Goal: Find specific page/section: Find specific page/section

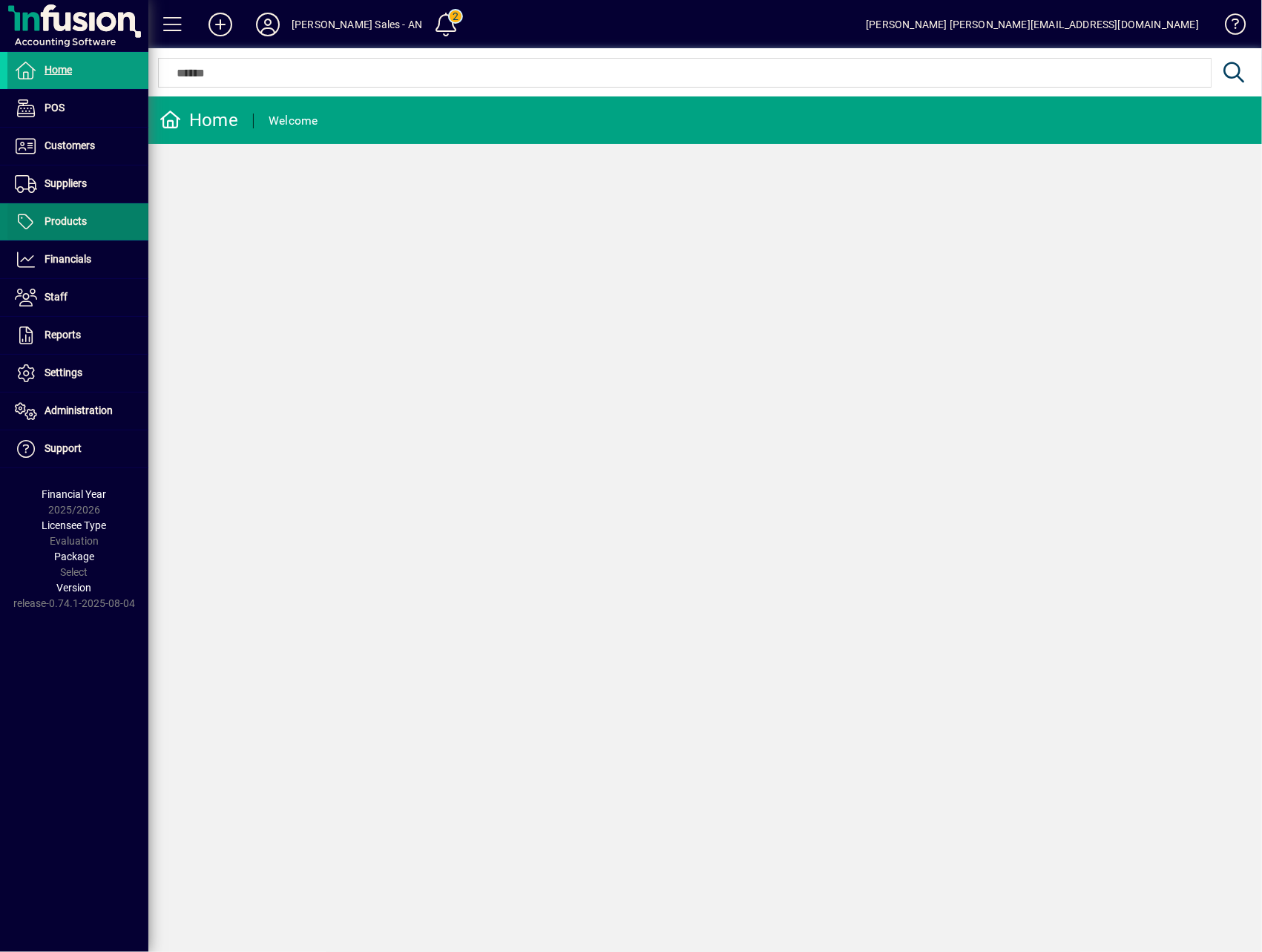
click at [63, 232] on span at bounding box center [78, 222] width 141 height 36
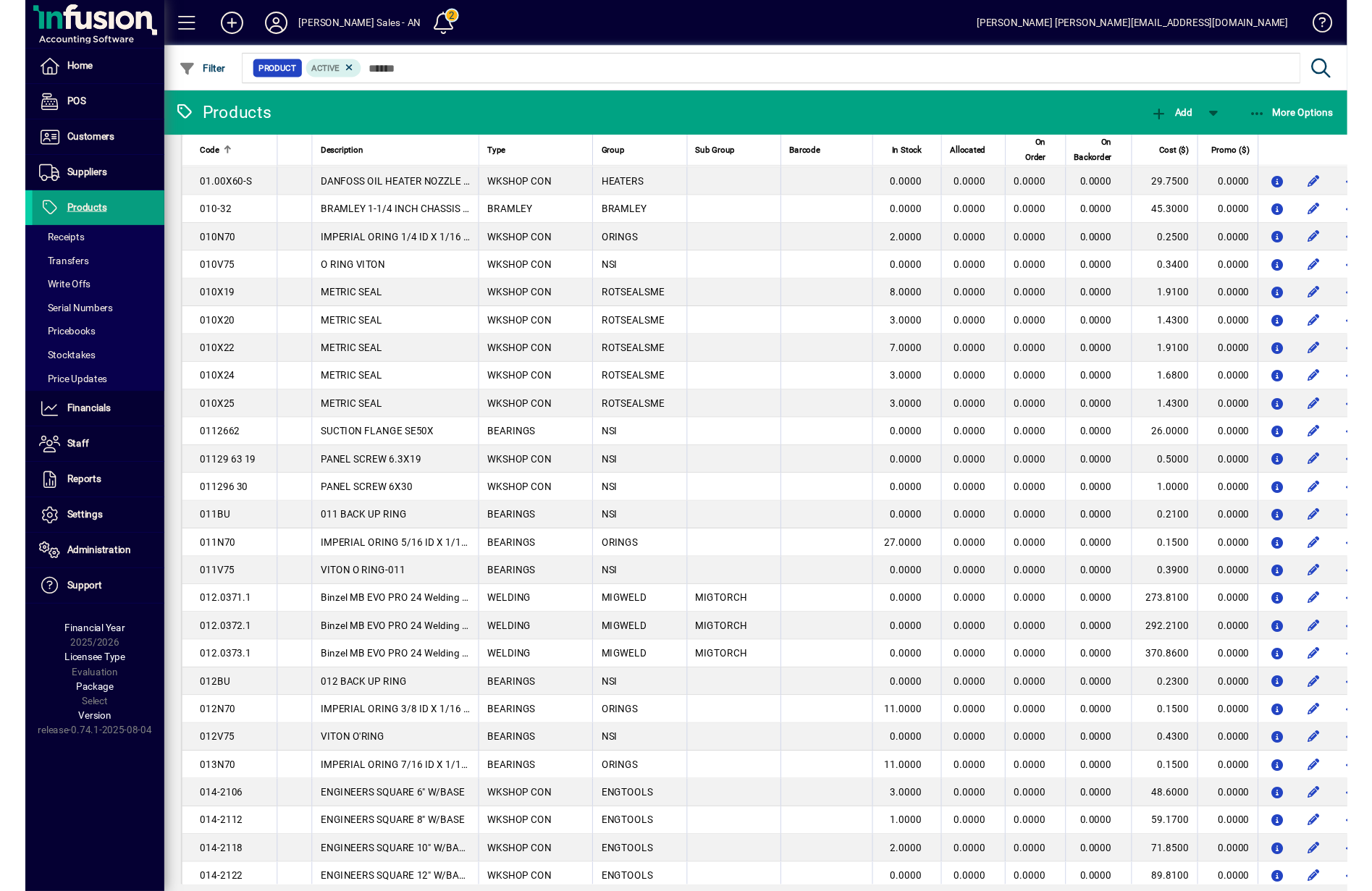
scroll to position [676, 0]
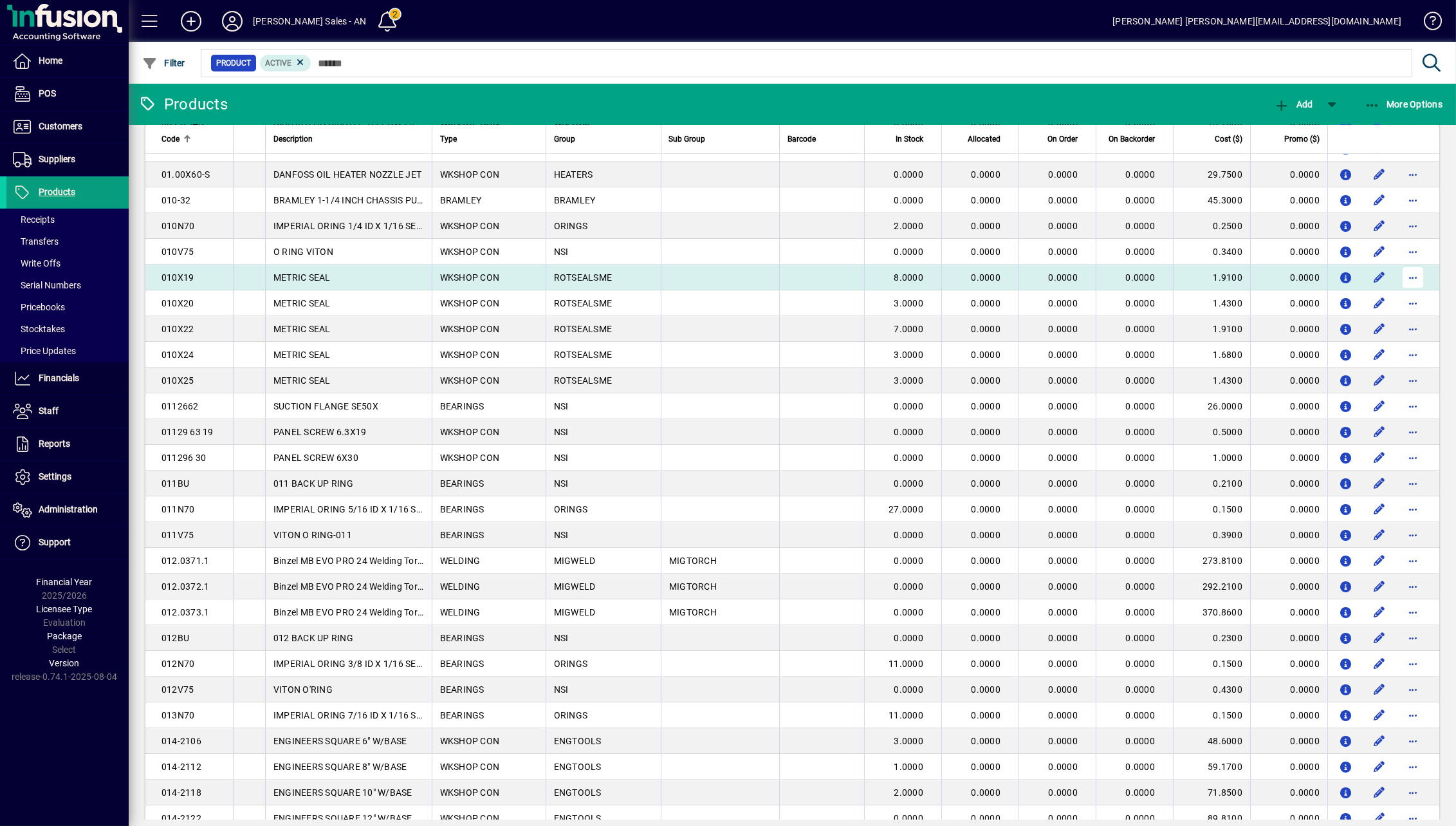
click at [1094, 275] on span "button" at bounding box center [1413, 277] width 31 height 31
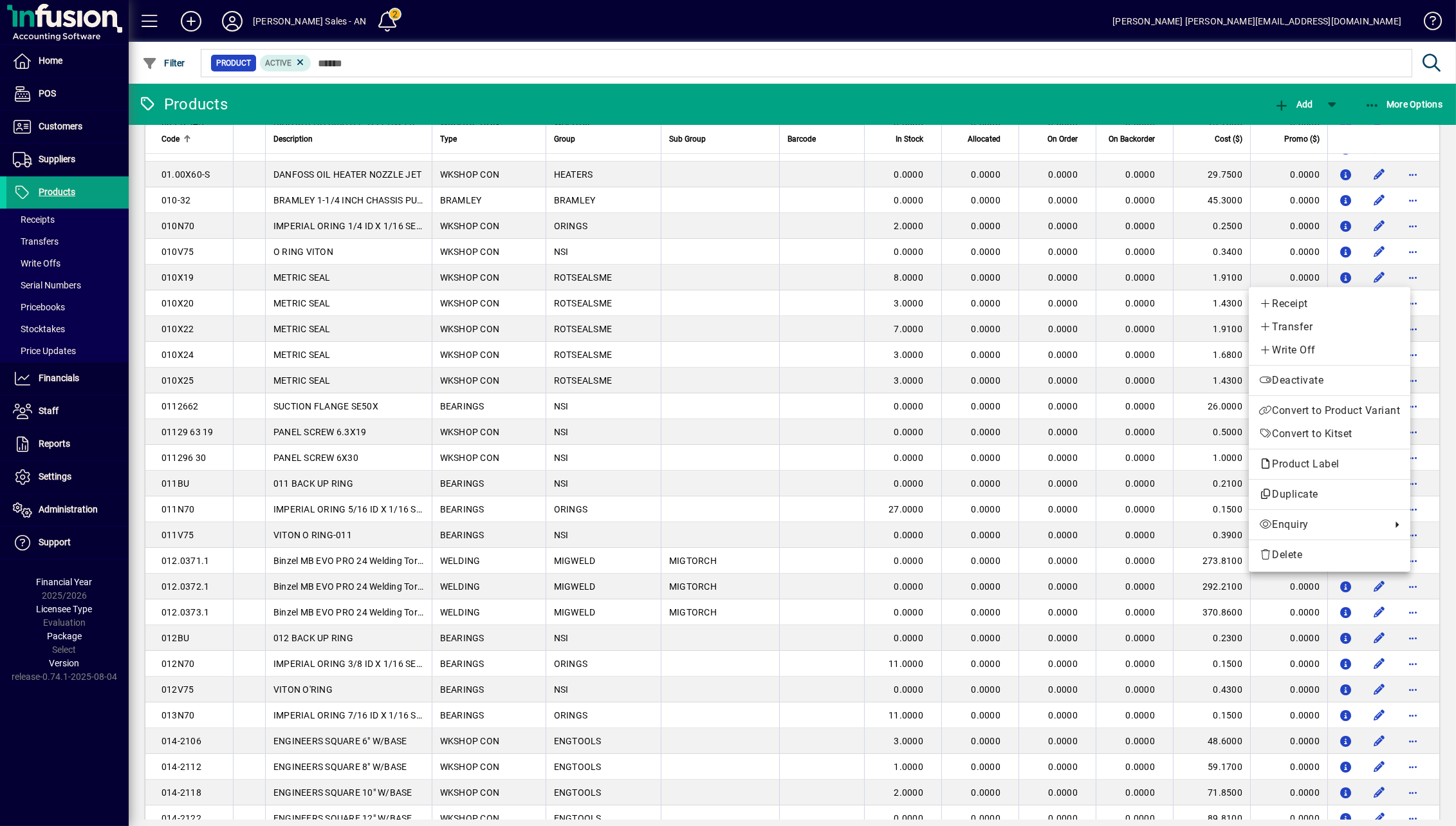
click at [54, 154] on div at bounding box center [728, 413] width 1456 height 826
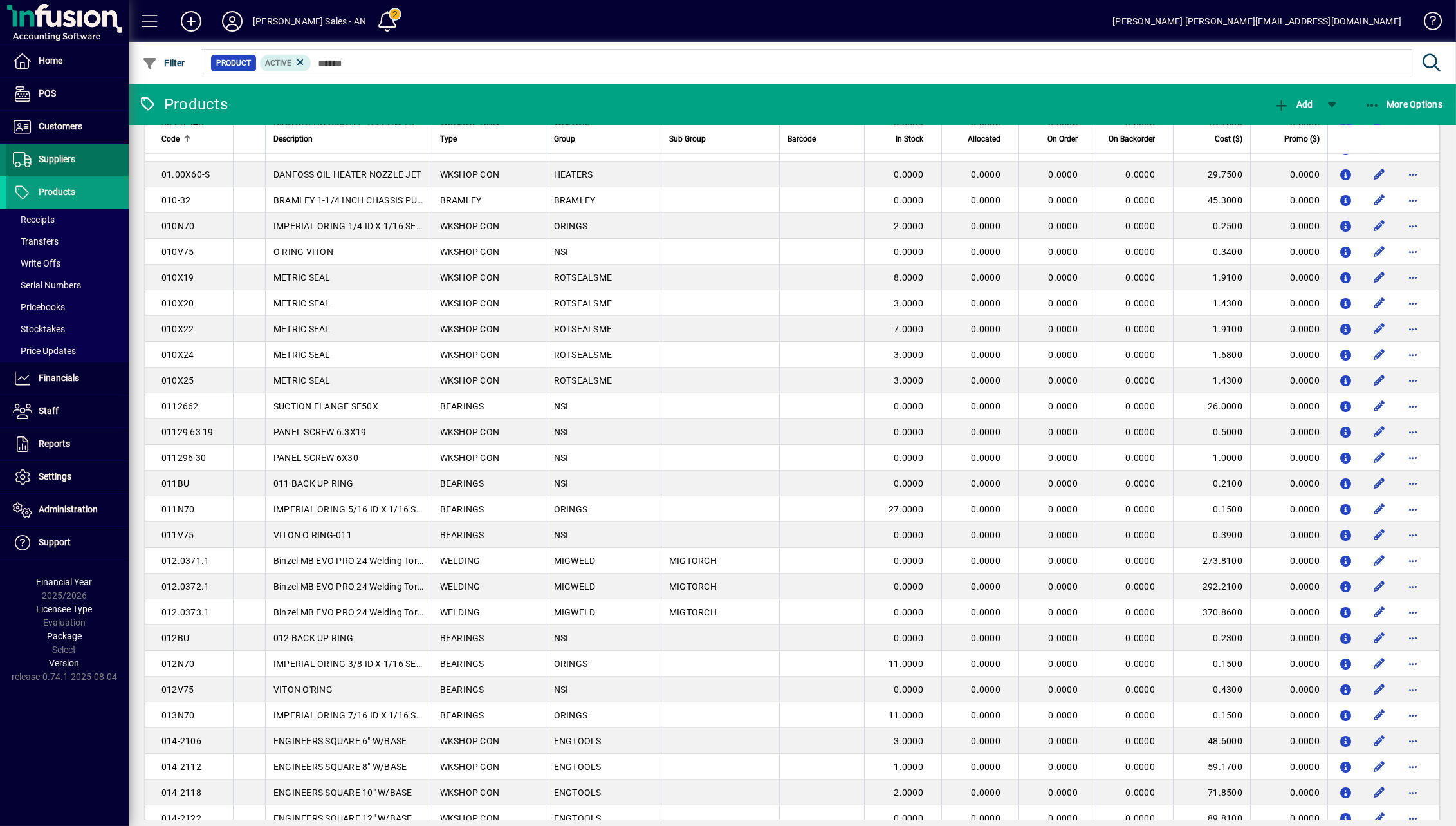
click at [64, 165] on span "Suppliers" at bounding box center [41, 159] width 69 height 15
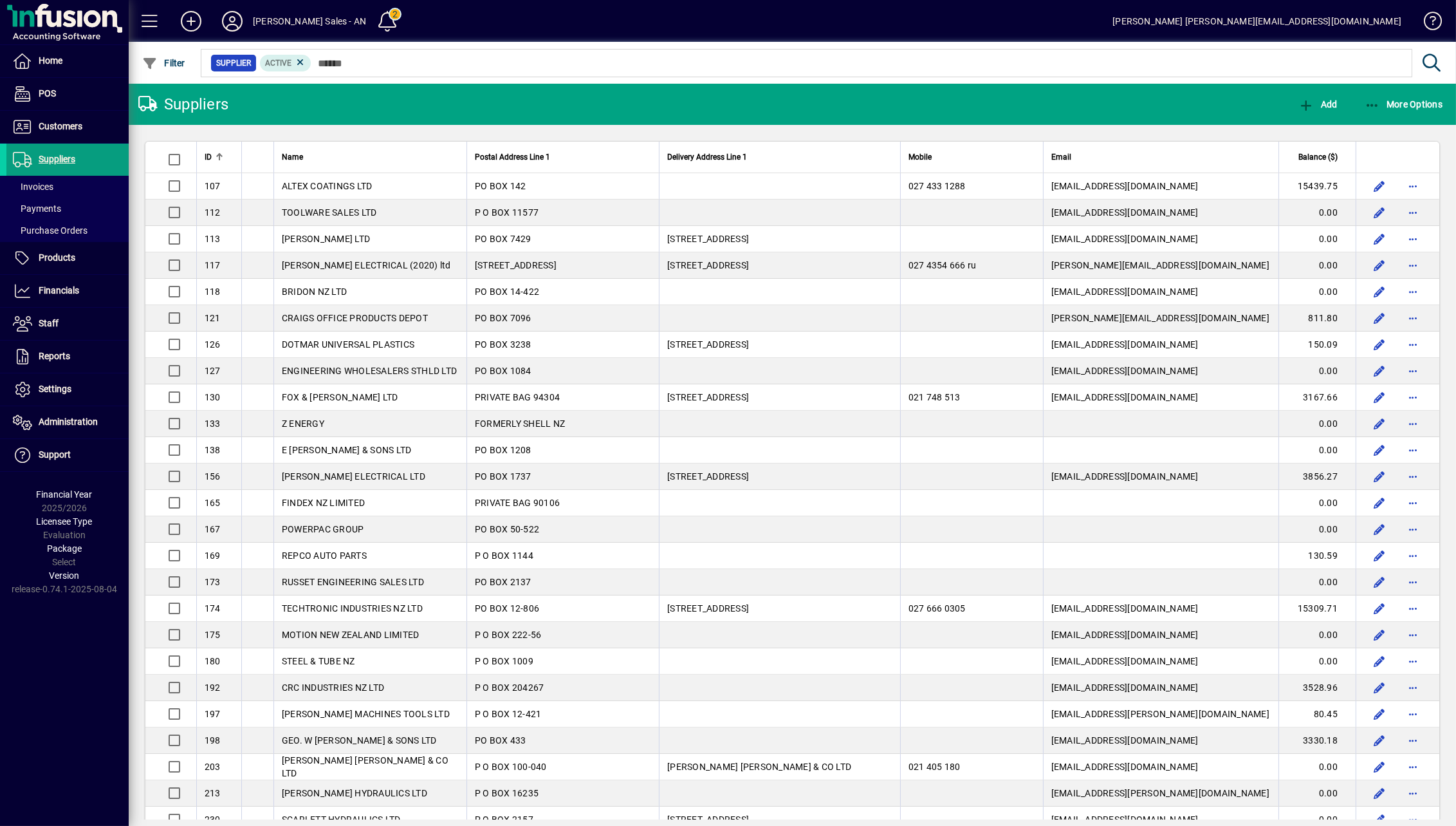
click at [645, 117] on mat-toolbar-row "Suppliers Add More Options" at bounding box center [792, 104] width 1328 height 41
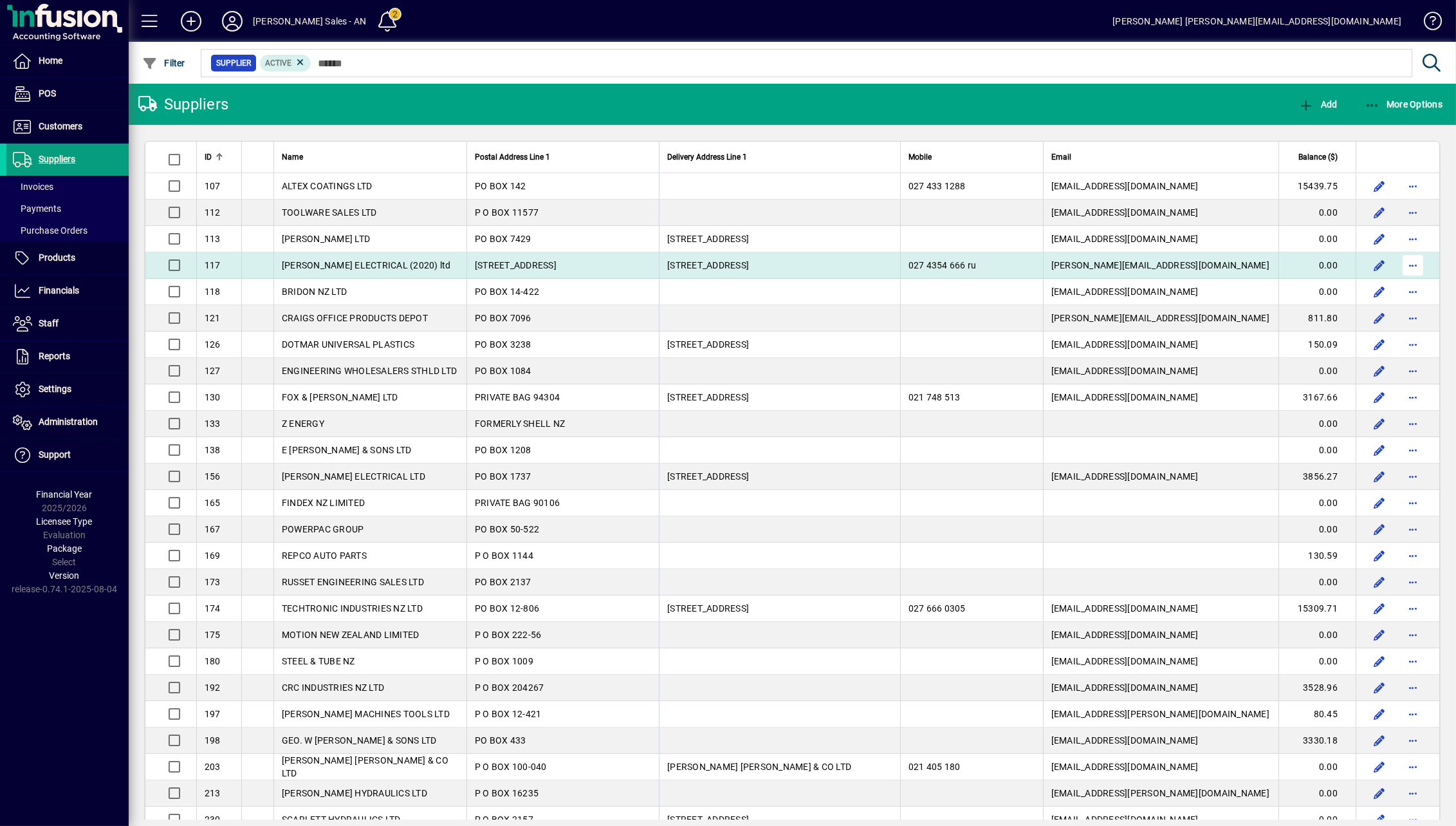
click at [1094, 262] on span "button" at bounding box center [1413, 265] width 31 height 31
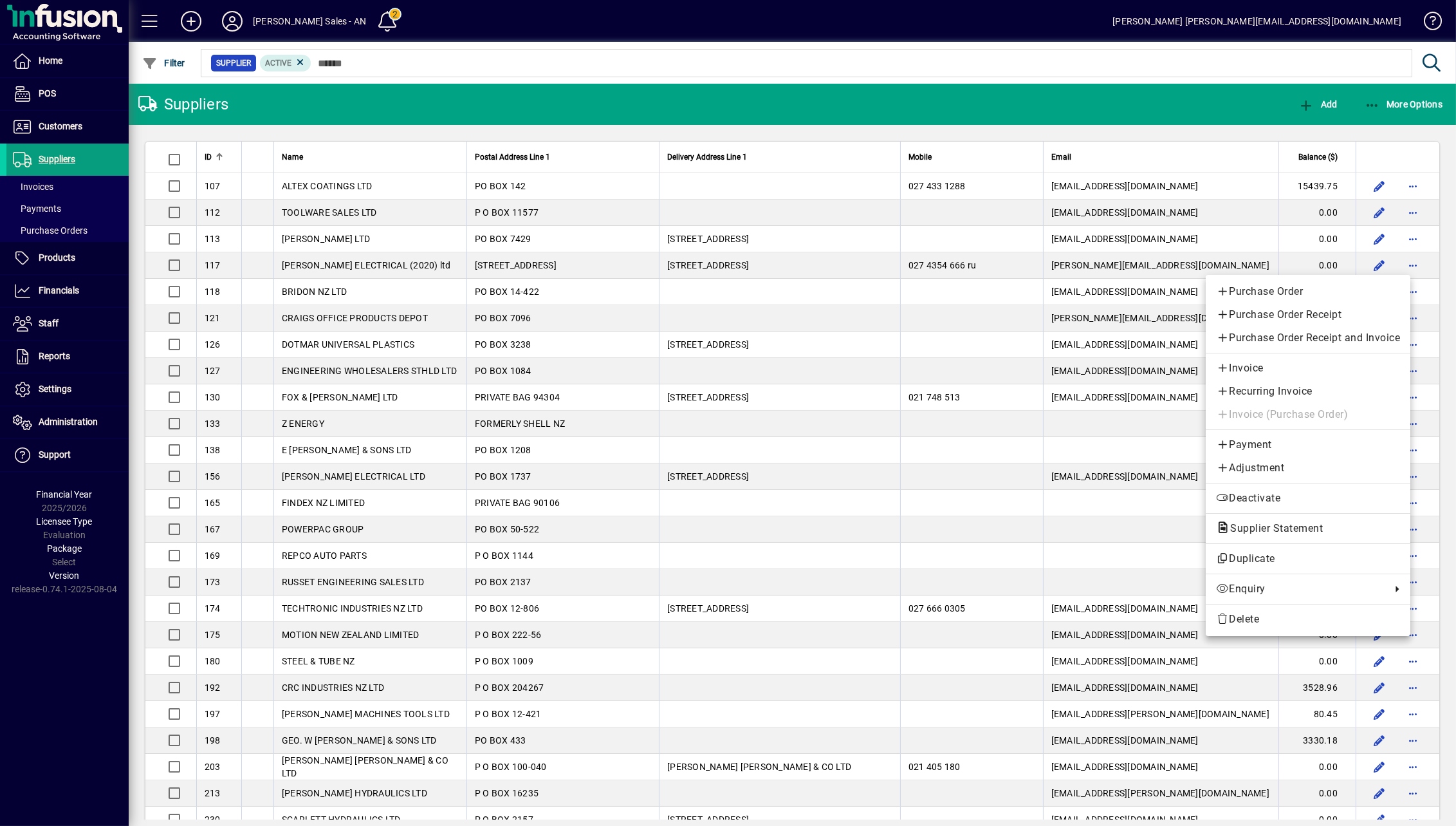
click at [808, 93] on div at bounding box center [728, 413] width 1456 height 826
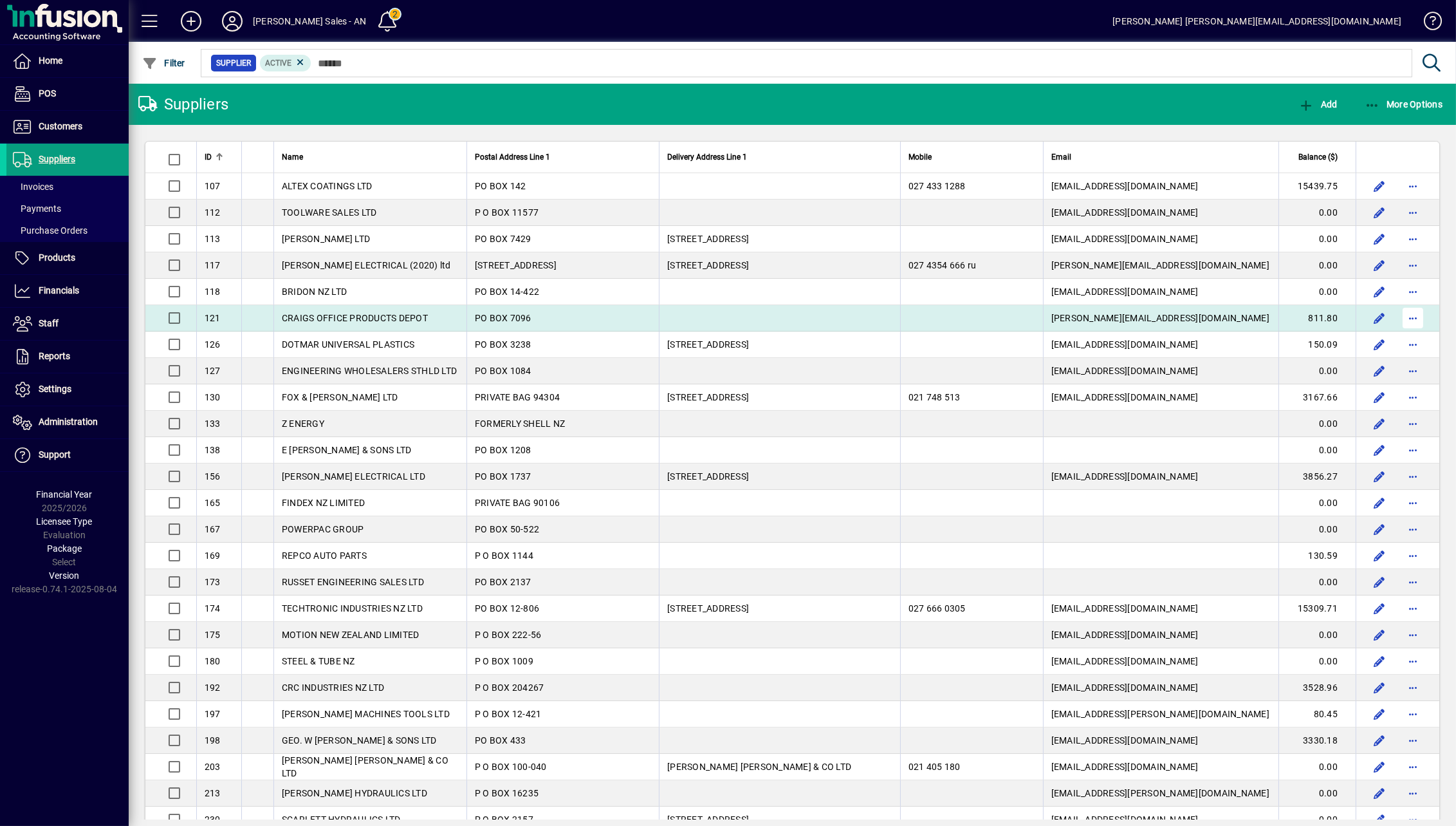
click at [1094, 327] on span "button" at bounding box center [1413, 318] width 31 height 31
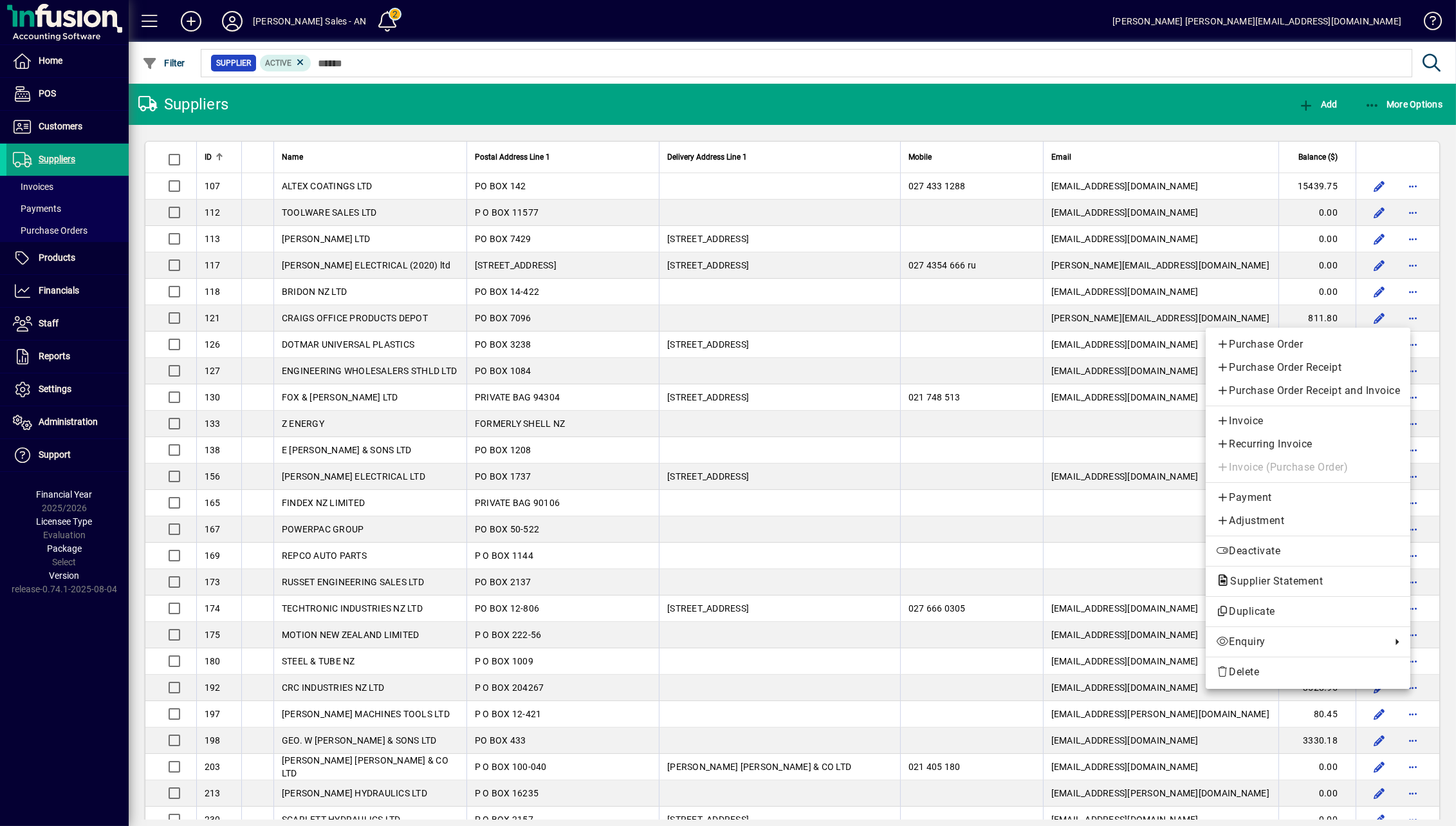
drag, startPoint x: 849, startPoint y: 108, endPoint x: 890, endPoint y: 1, distance: 114.6
click at [849, 108] on div at bounding box center [728, 413] width 1456 height 826
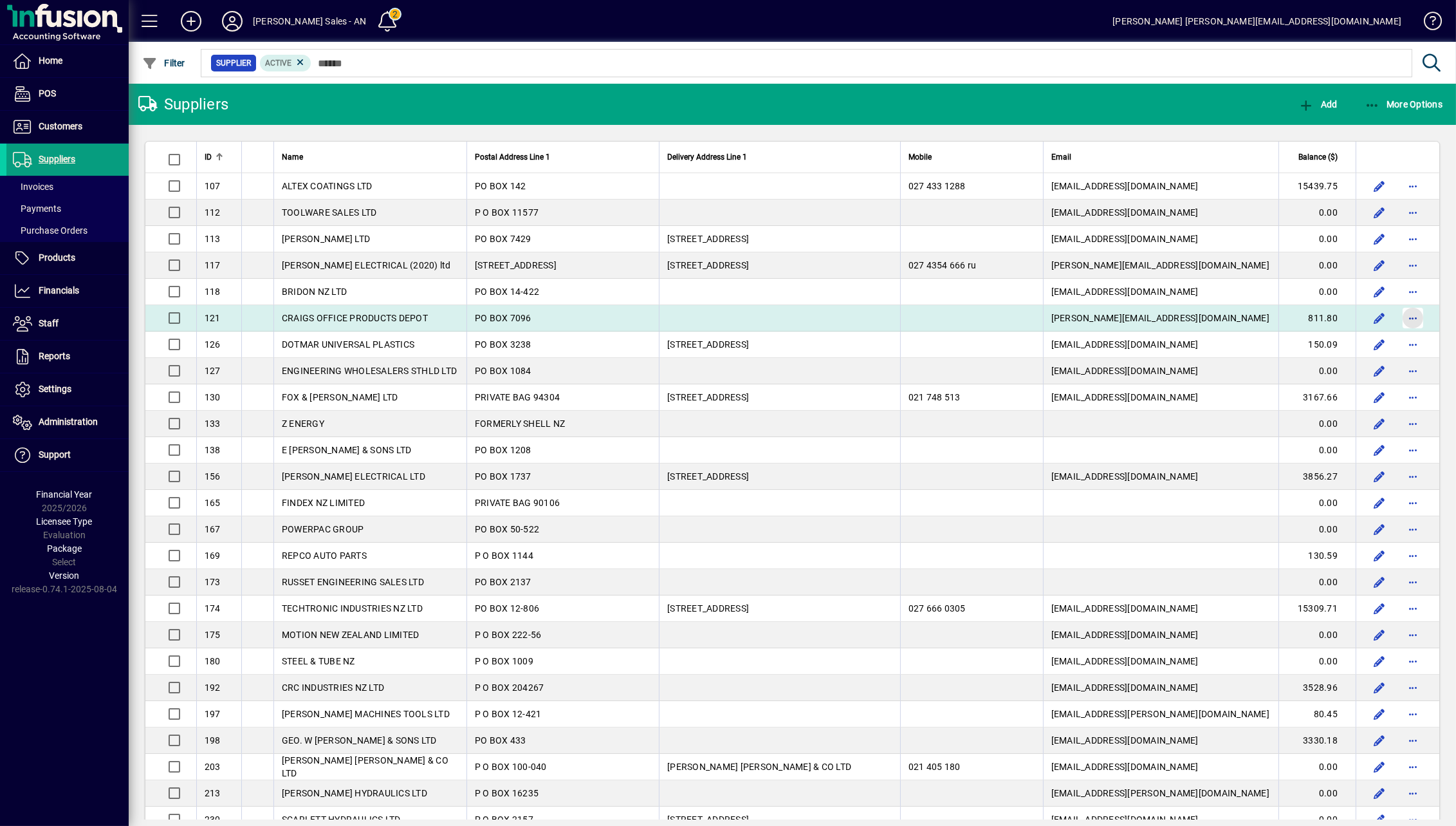
click at [1094, 319] on span "button" at bounding box center [1413, 318] width 31 height 31
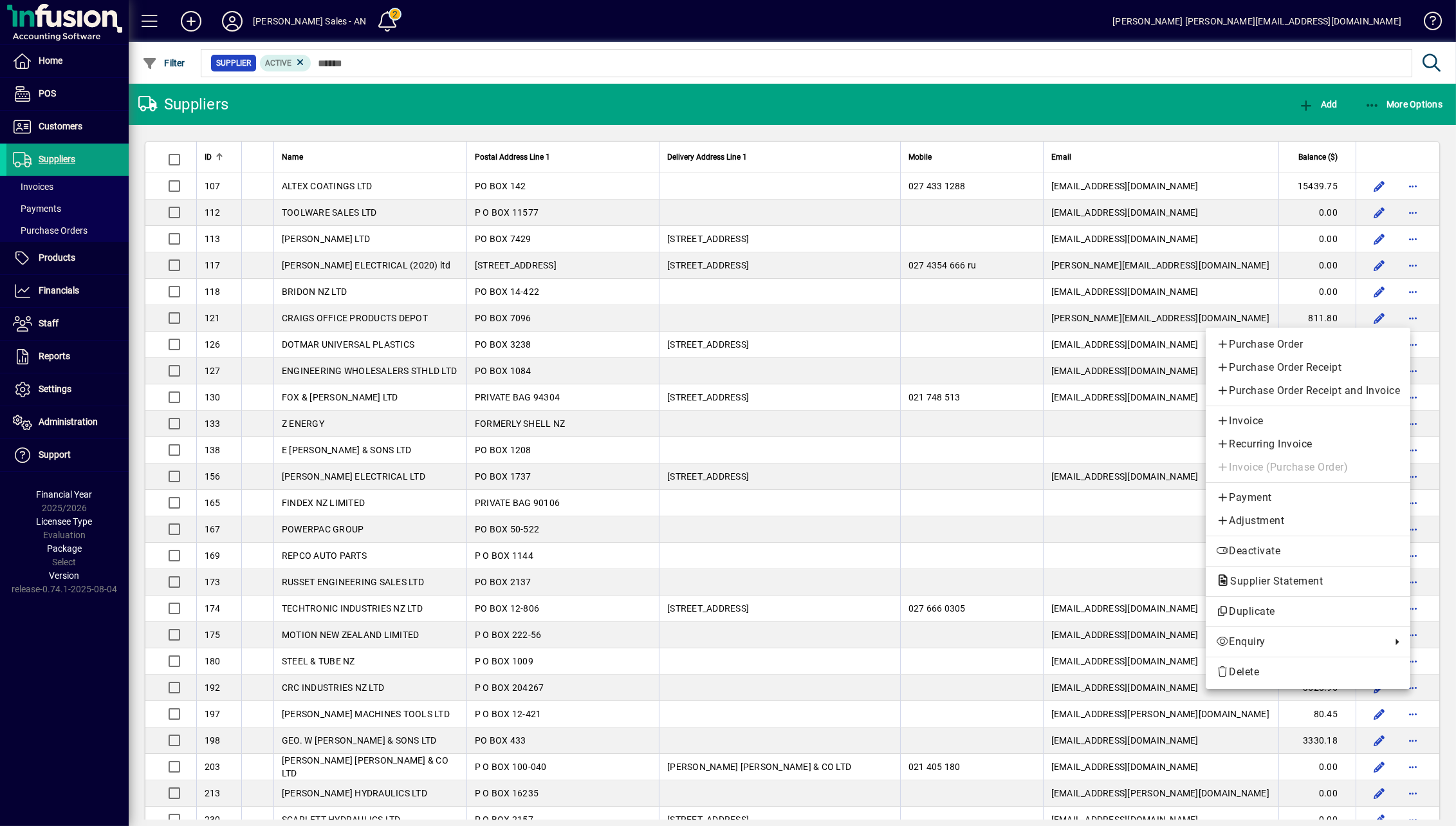
click at [64, 712] on div at bounding box center [728, 413] width 1456 height 826
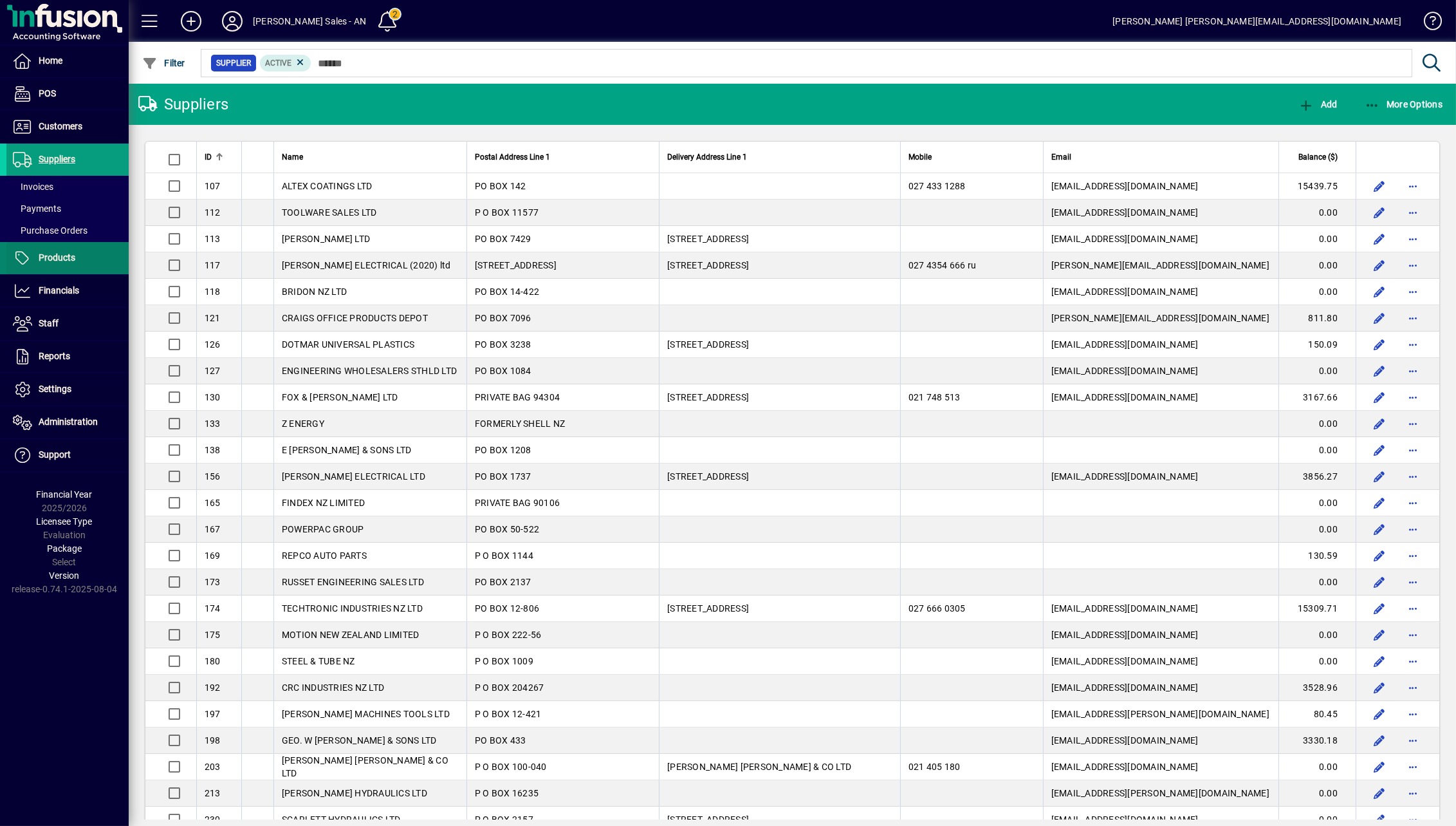
click at [67, 262] on span "Products" at bounding box center [41, 258] width 69 height 15
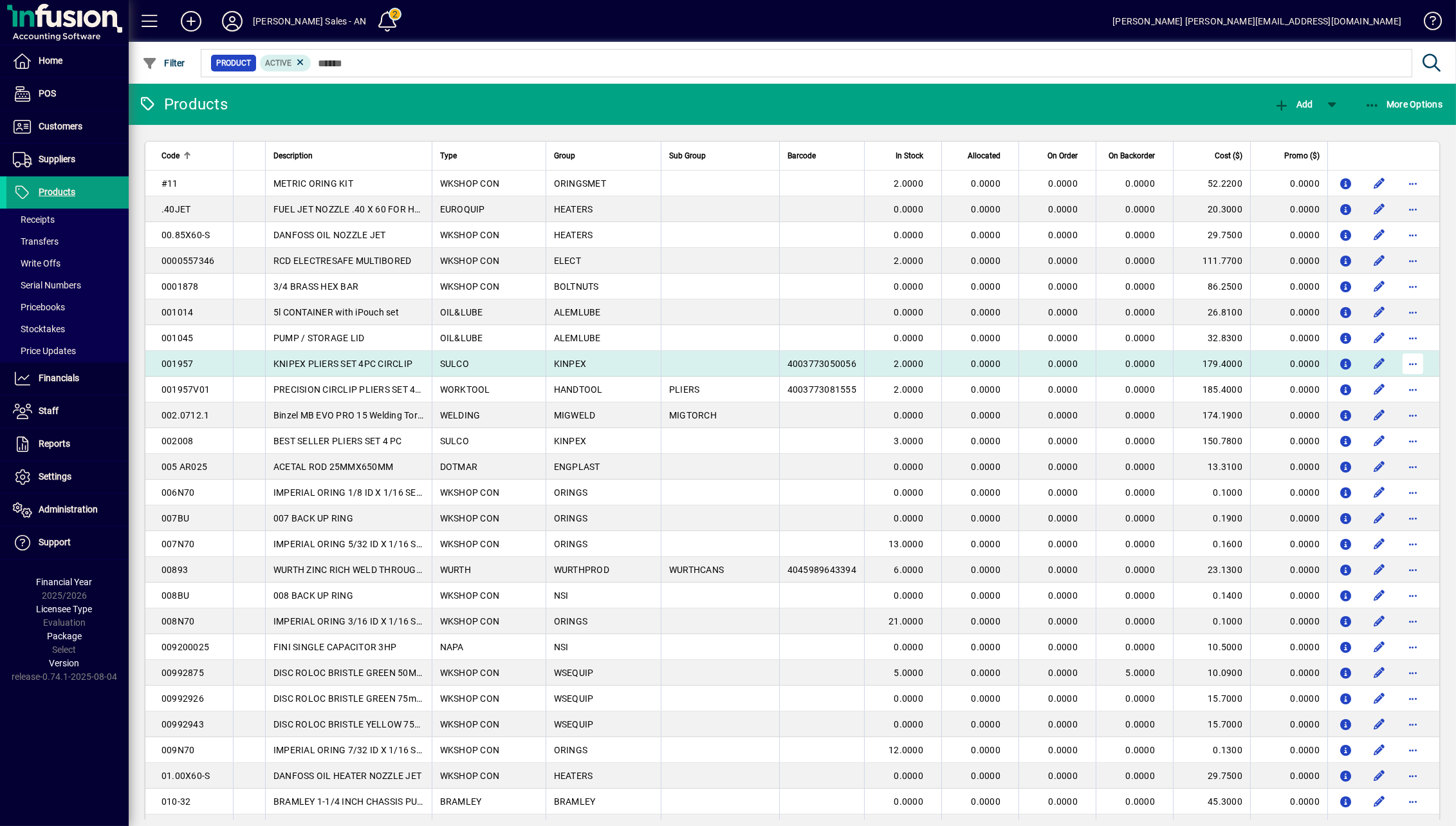
click at [1094, 367] on span "button" at bounding box center [1413, 363] width 31 height 31
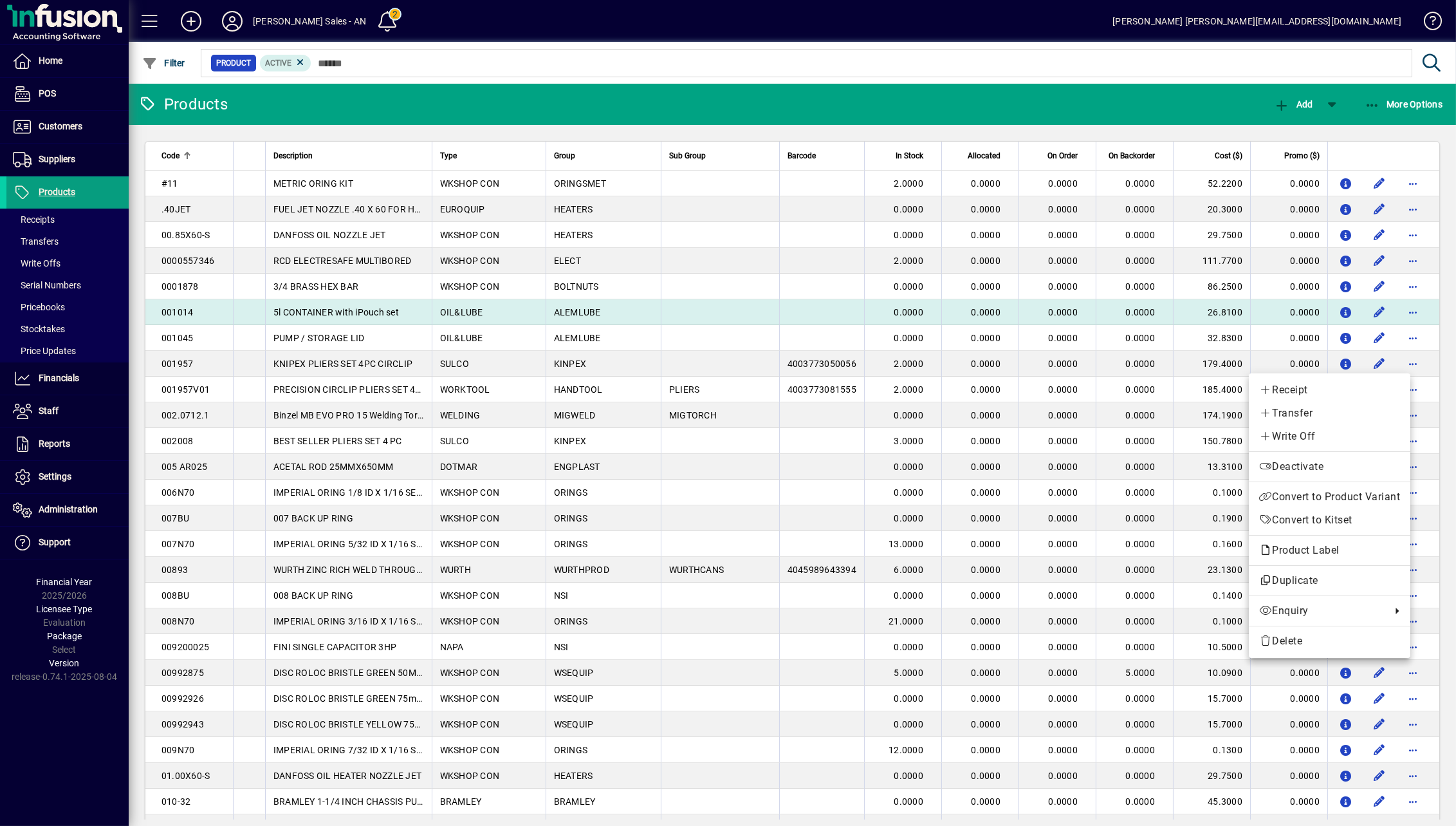
drag, startPoint x: 99, startPoint y: 731, endPoint x: 726, endPoint y: 313, distance: 753.6
click at [99, 731] on div at bounding box center [728, 413] width 1456 height 826
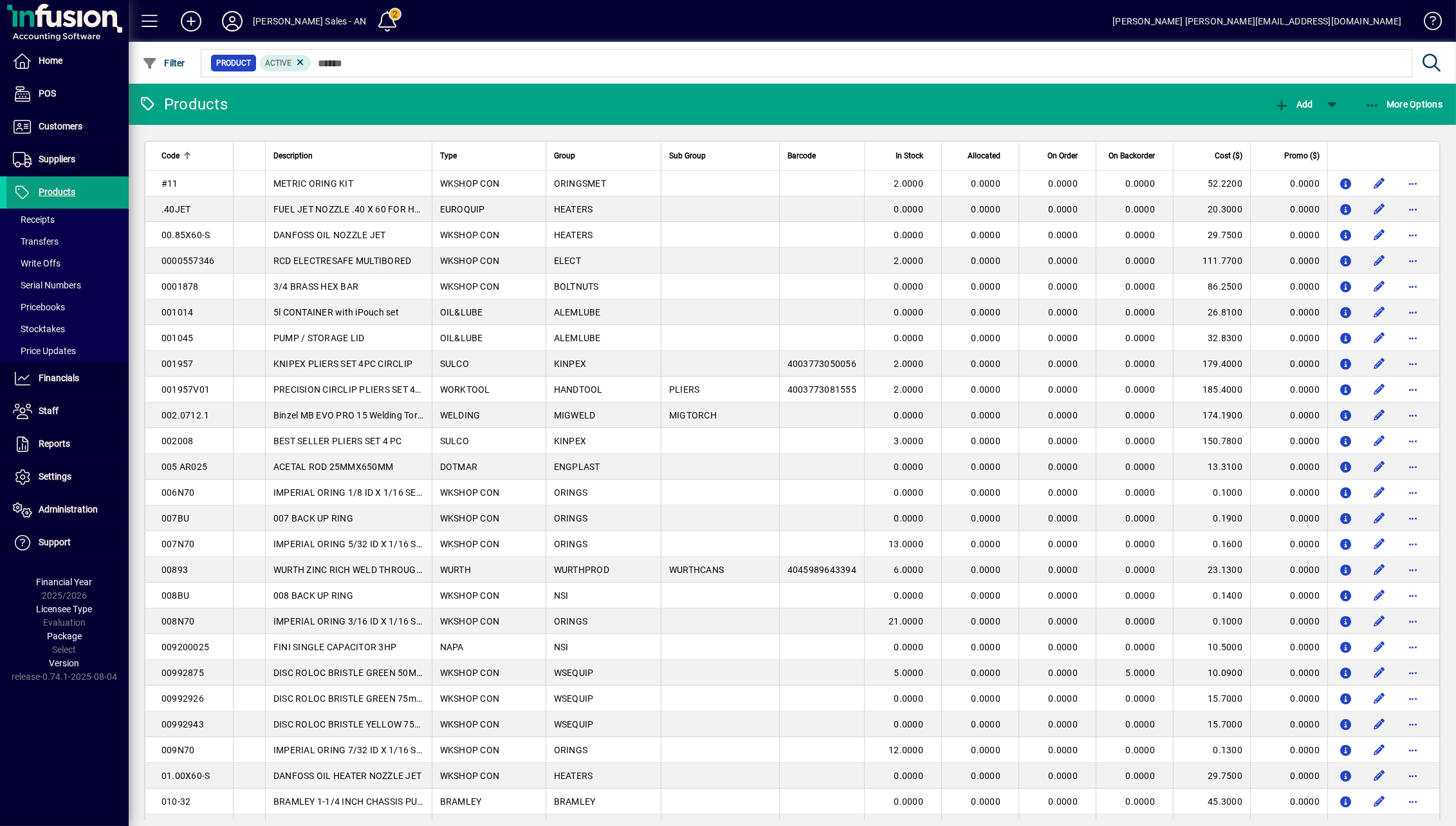
click at [1094, 23] on span at bounding box center [1427, 23] width 31 height 31
click at [69, 126] on span "Customers" at bounding box center [60, 126] width 44 height 10
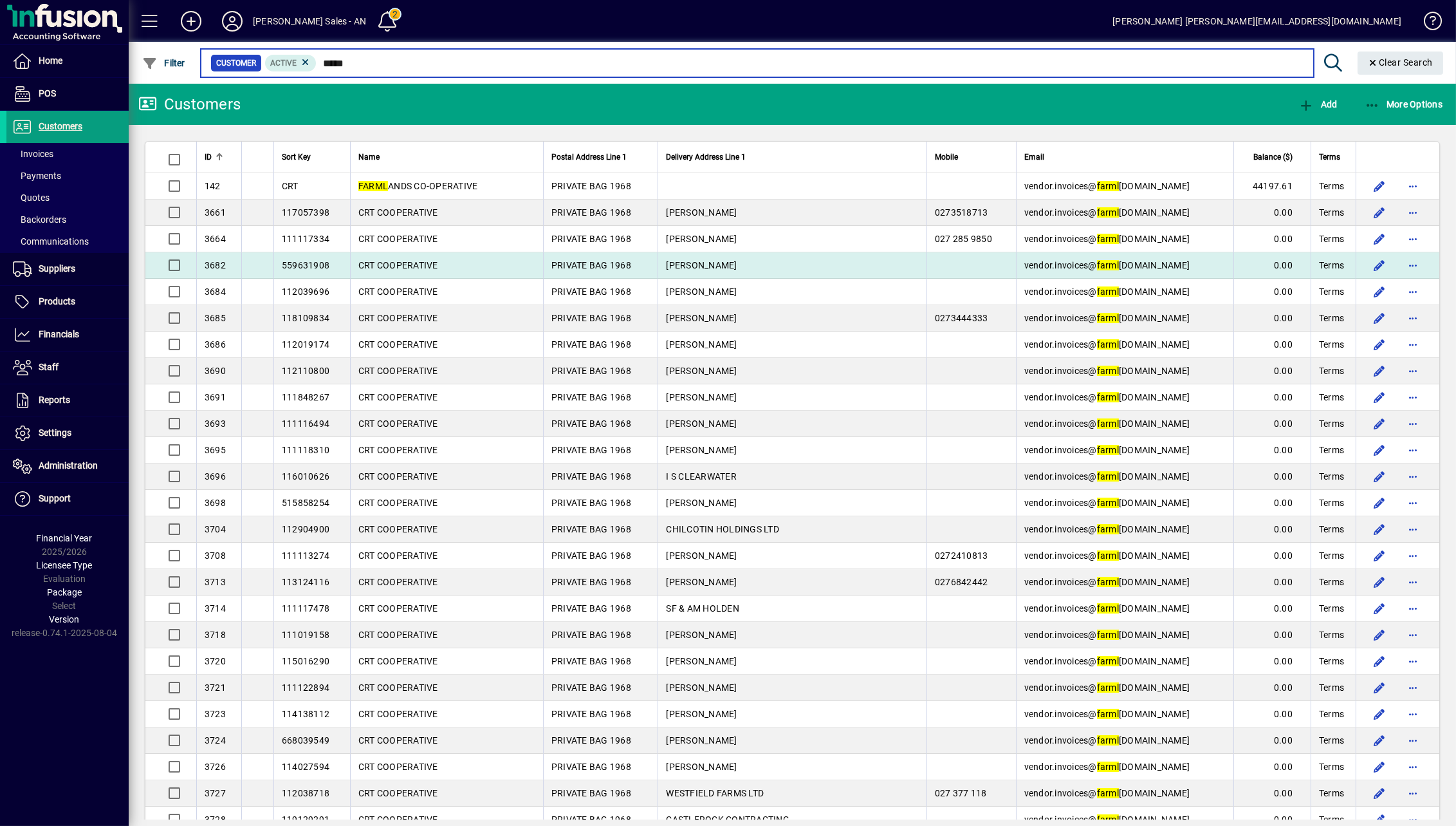
type input "*****"
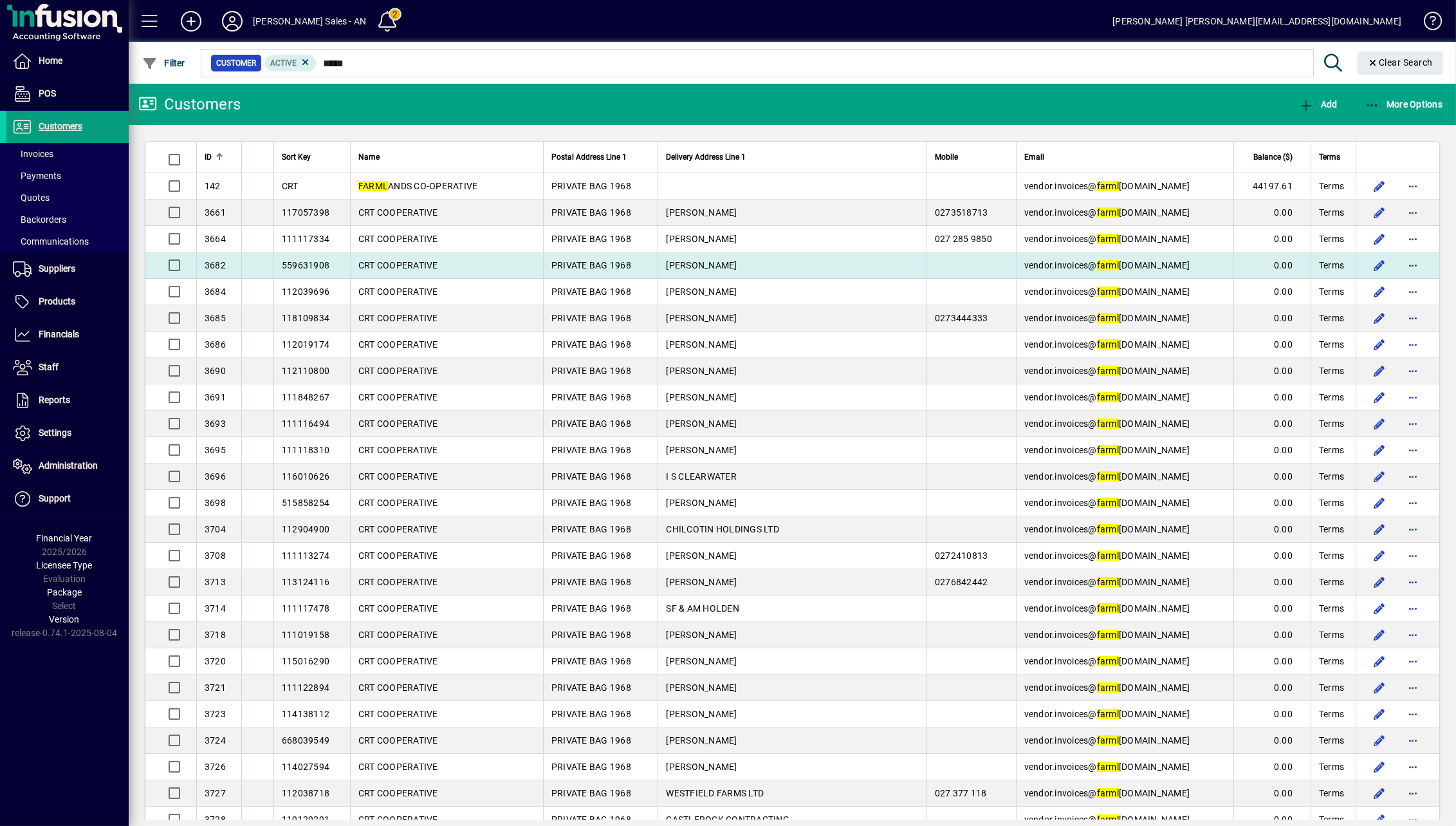
click at [474, 264] on td "CRT COOPERATIVE" at bounding box center [446, 265] width 193 height 26
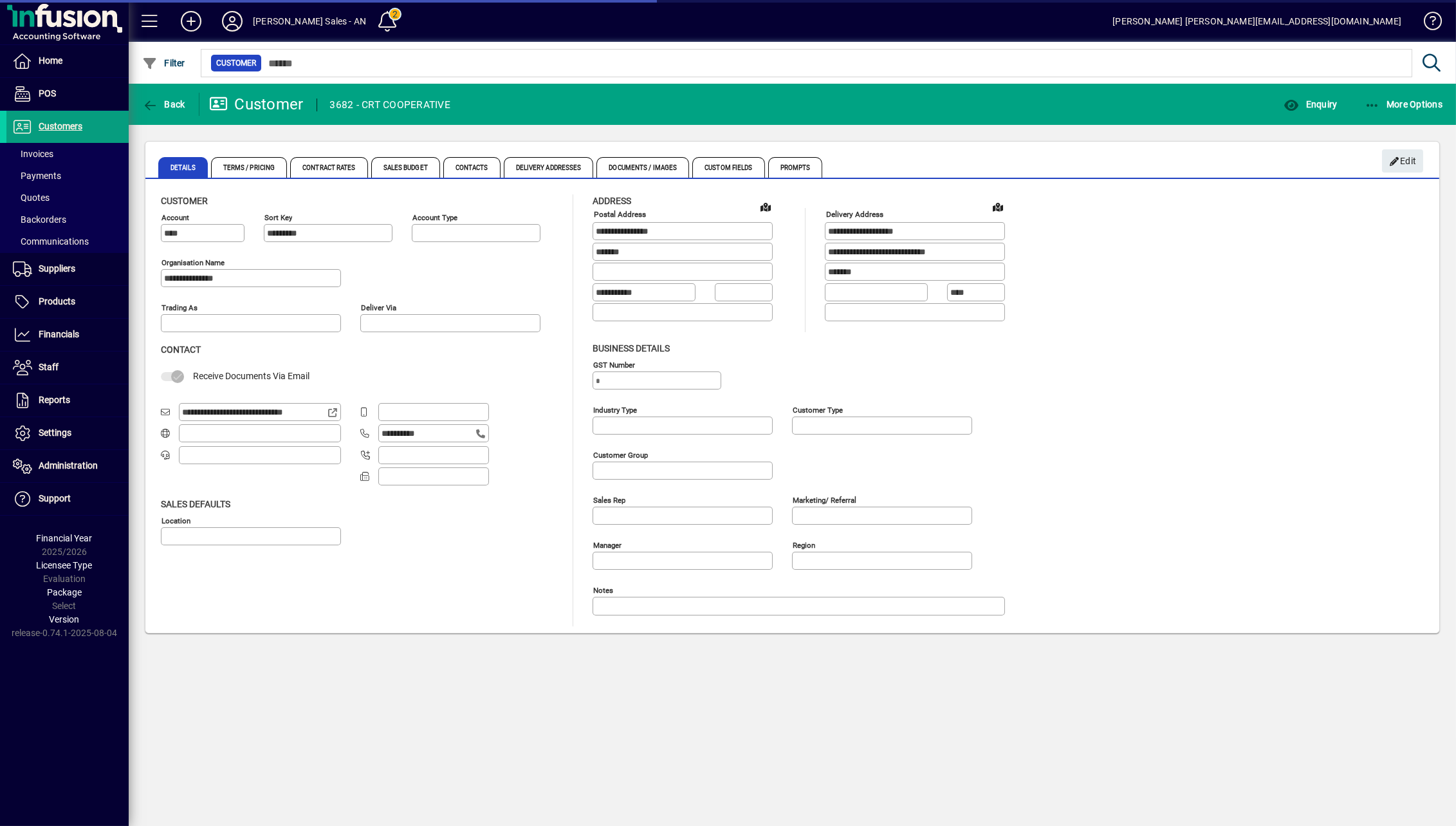
type input "**********"
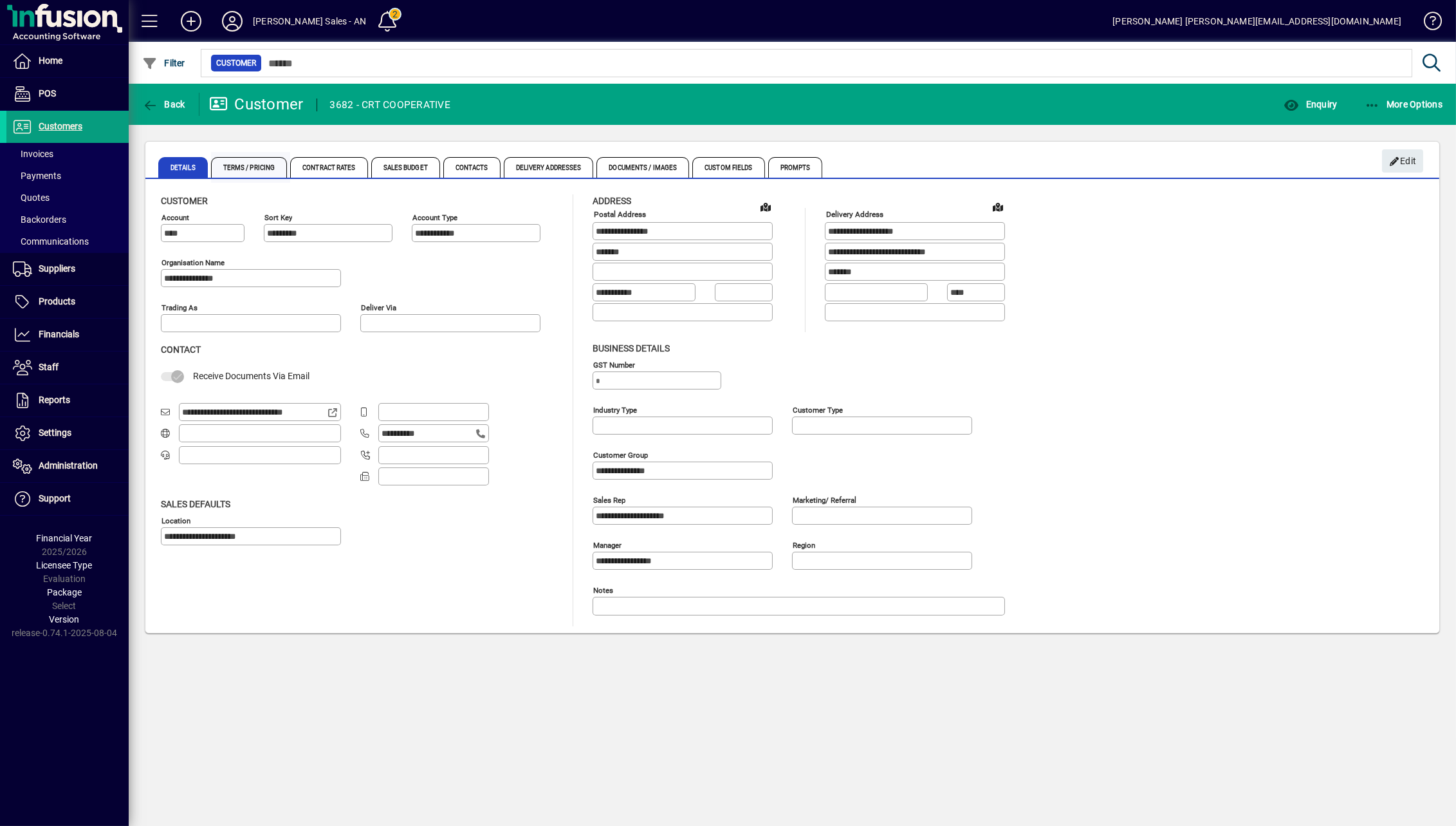
click at [232, 171] on span "Terms / Pricing" at bounding box center [249, 168] width 77 height 21
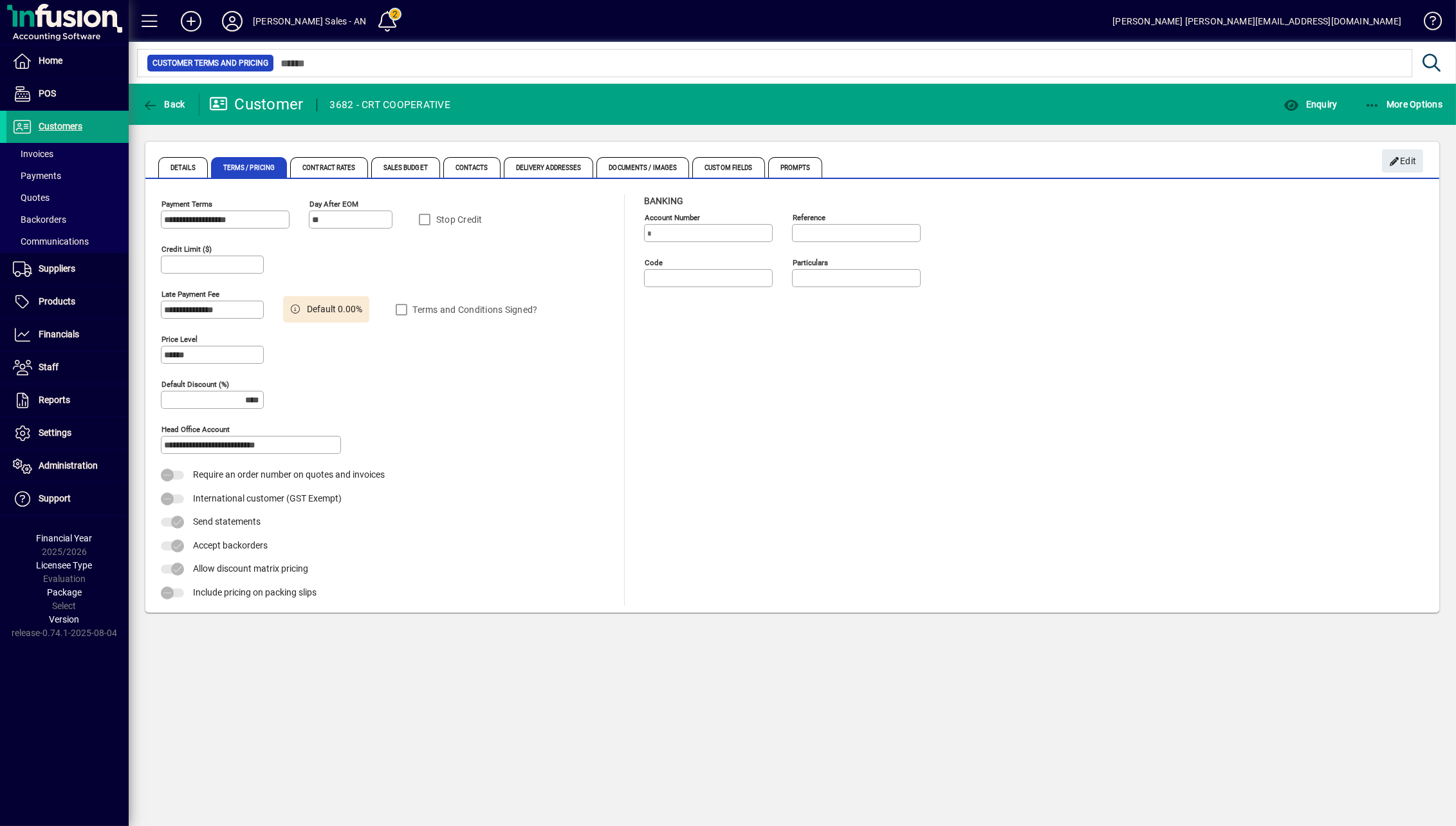
drag, startPoint x: 721, startPoint y: 687, endPoint x: 180, endPoint y: 528, distance: 563.9
click at [721, 687] on div "**********" at bounding box center [792, 455] width 1328 height 742
click at [108, 418] on span at bounding box center [67, 433] width 122 height 31
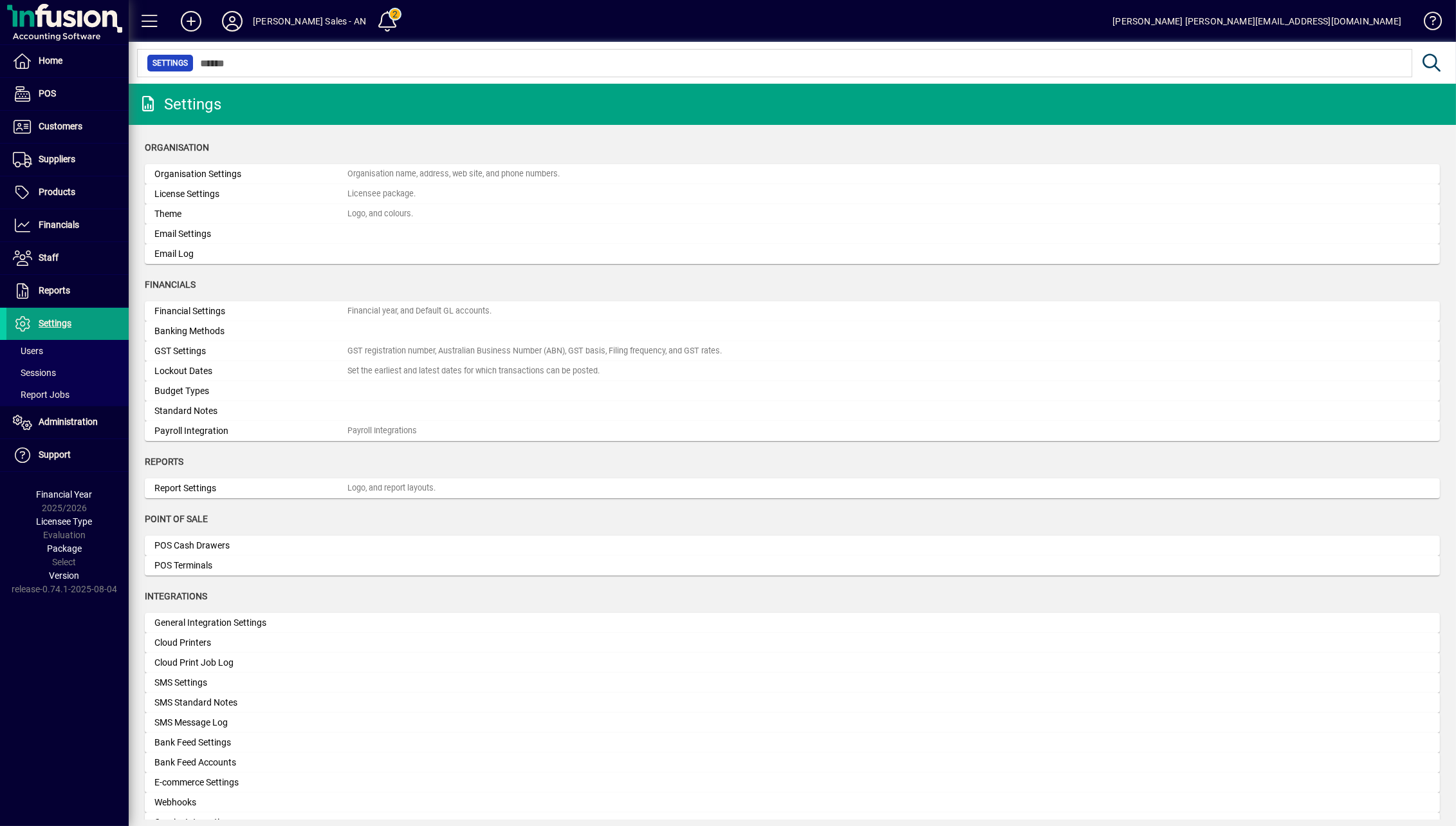
click at [52, 673] on div "Home POS Customers Invoices Payments Quotes Backorders Communications Suppliers…" at bounding box center [64, 413] width 128 height 826
click at [69, 137] on span at bounding box center [67, 126] width 122 height 31
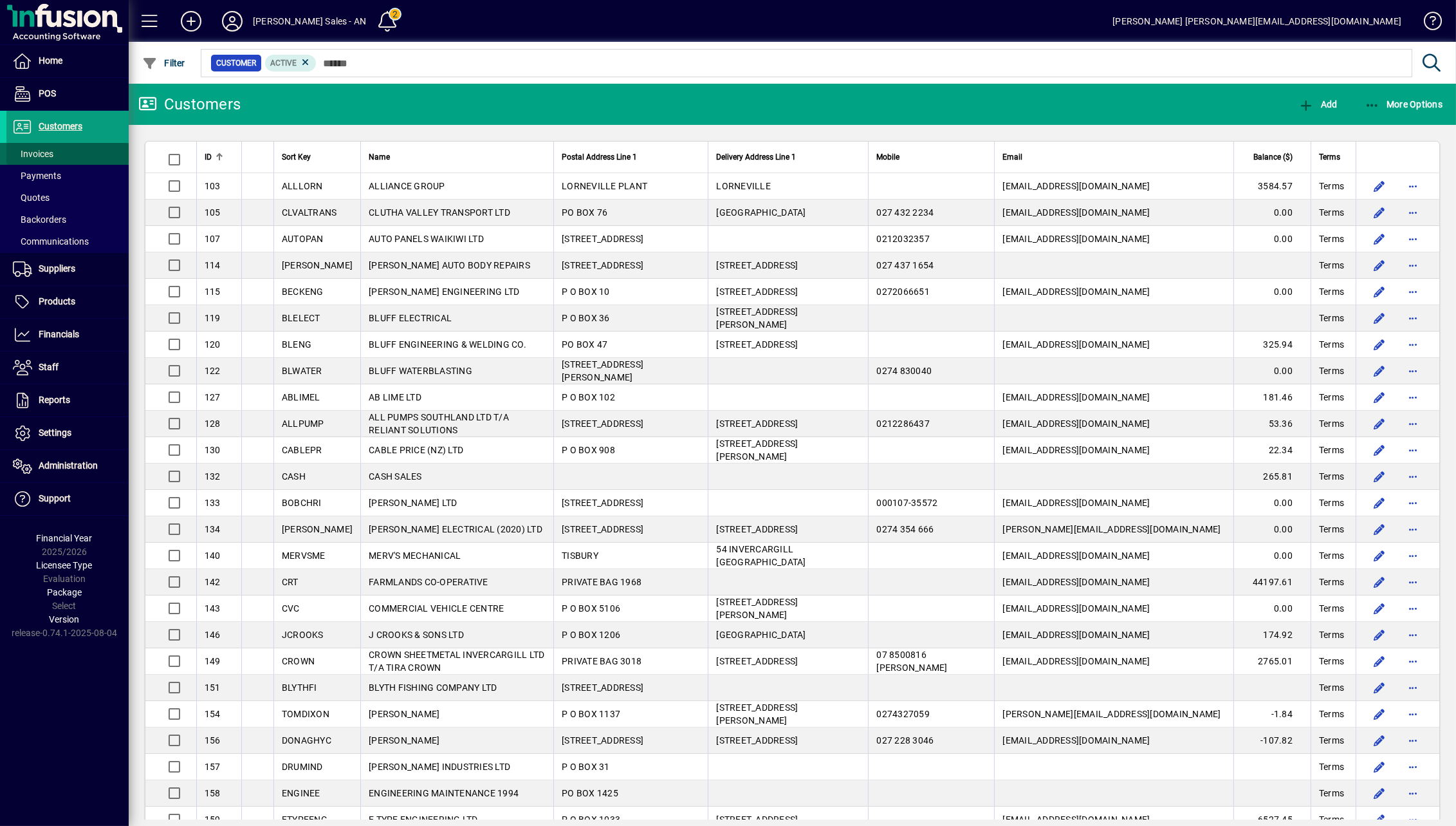
click at [63, 150] on span at bounding box center [67, 154] width 122 height 31
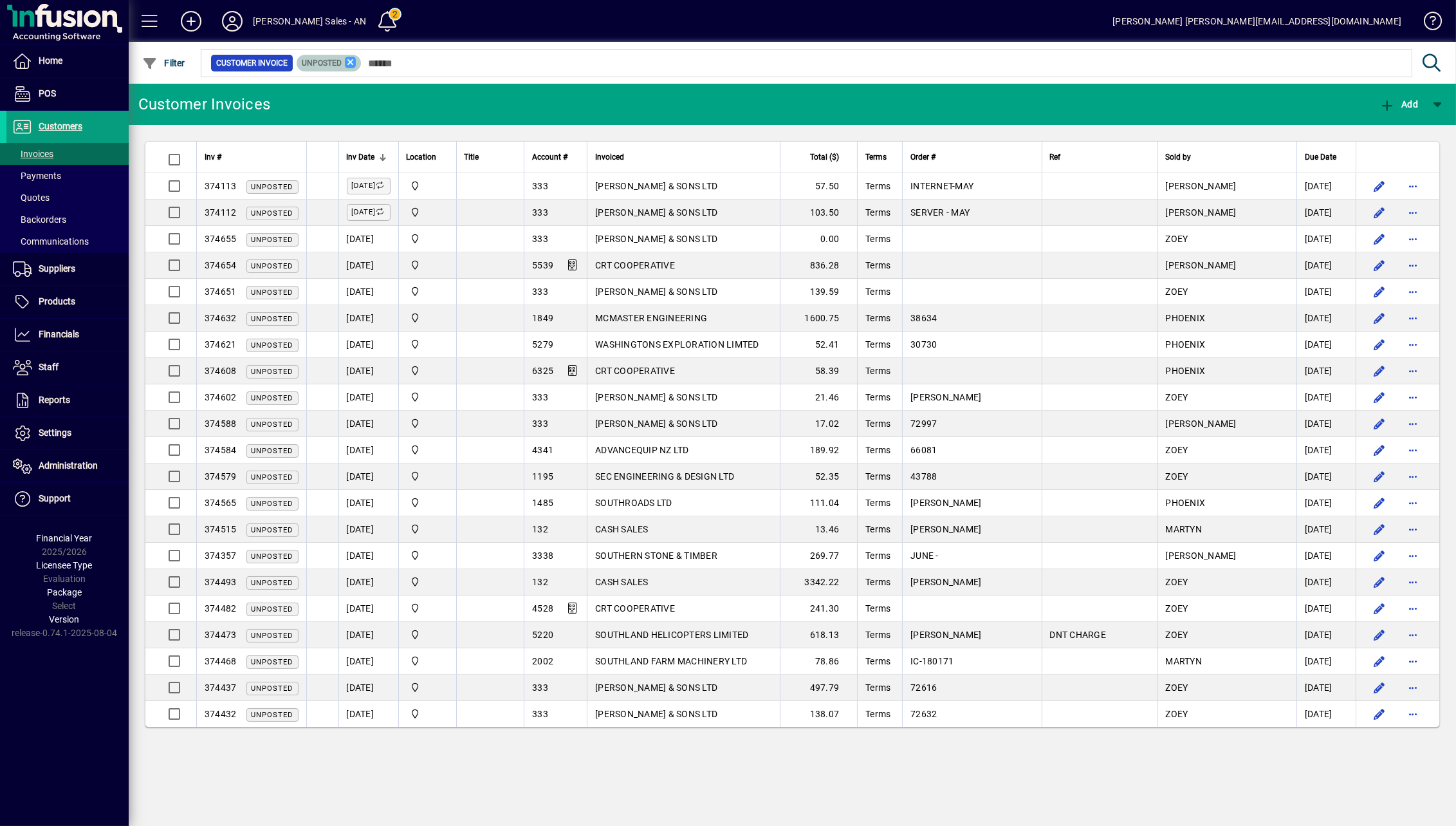
click at [347, 60] on icon at bounding box center [350, 62] width 12 height 12
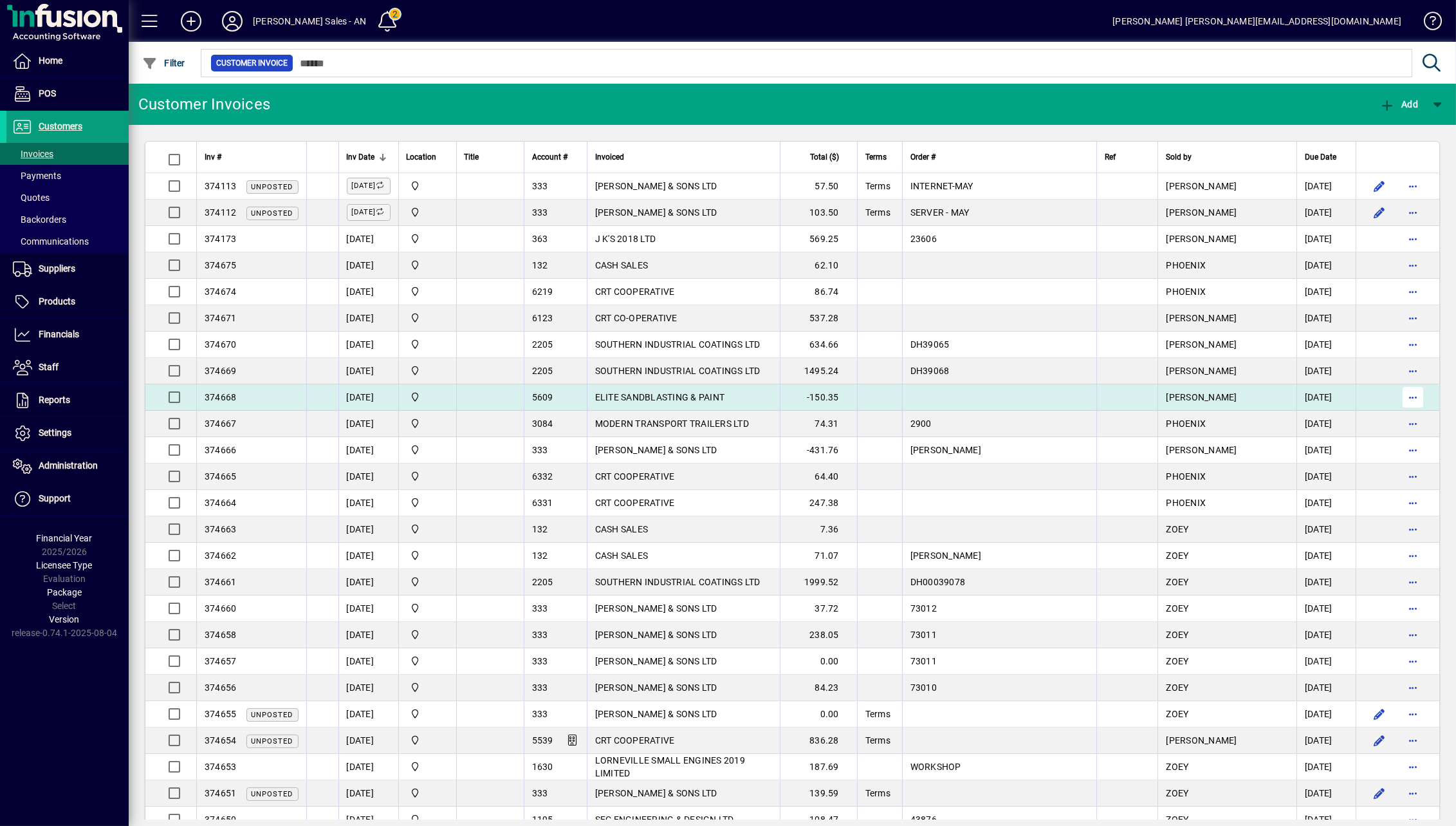
click at [1094, 395] on span "button" at bounding box center [1413, 397] width 31 height 31
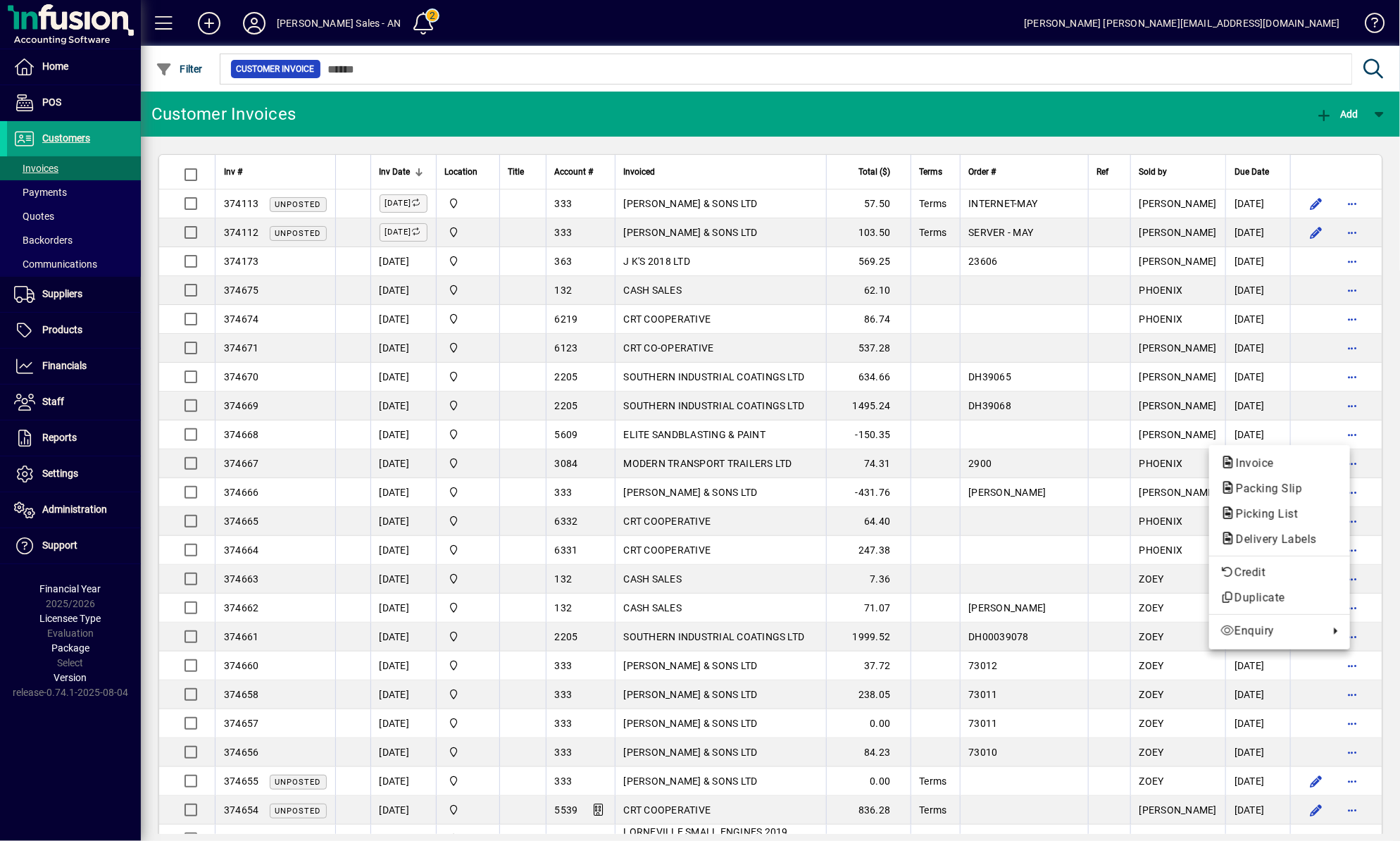
click at [62, 789] on div at bounding box center [700, 420] width 1400 height 841
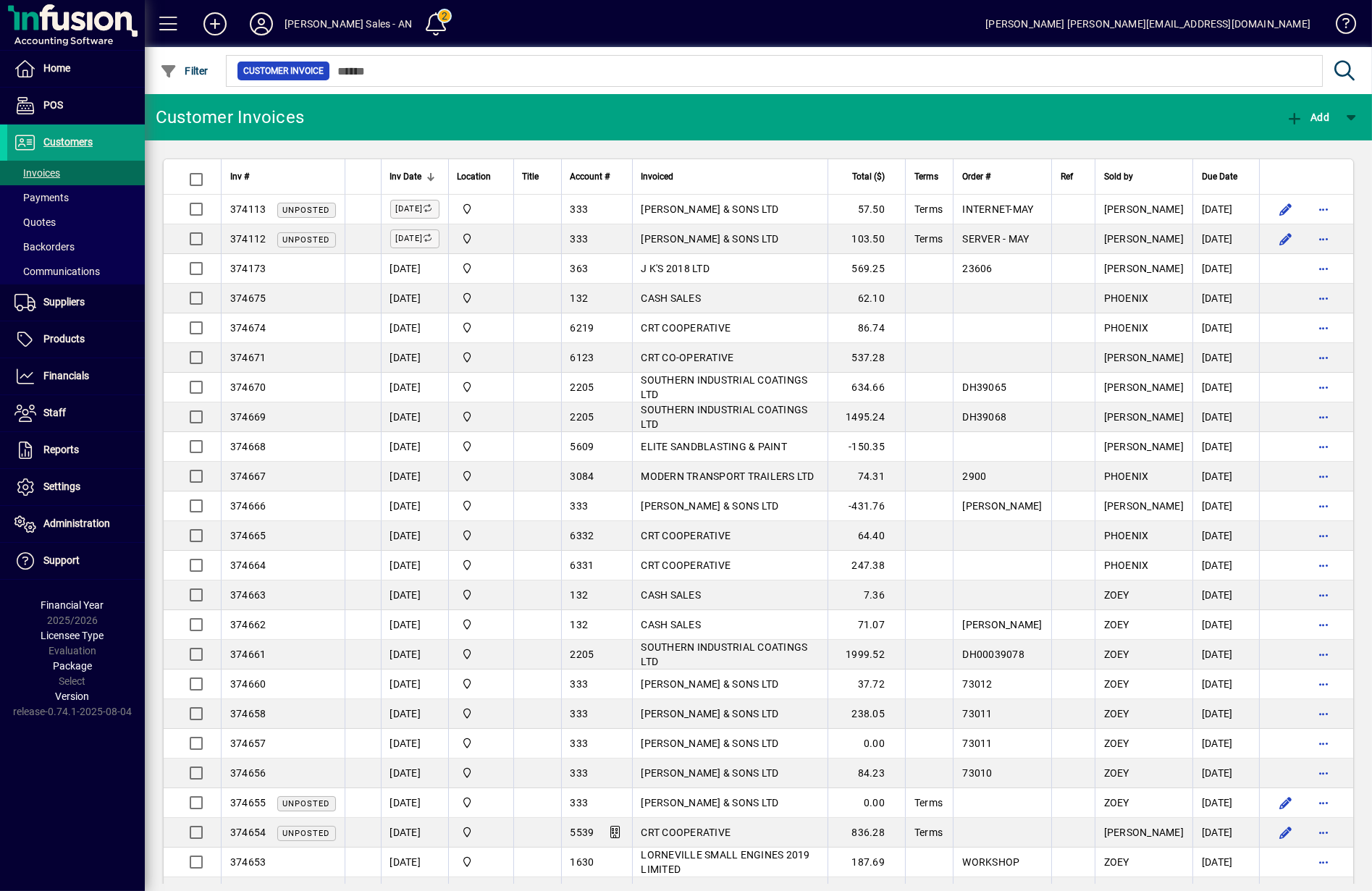
drag, startPoint x: 103, startPoint y: 747, endPoint x: 57, endPoint y: 640, distance: 116.5
click at [103, 746] on div "Home POS Customers Invoices Payments Quotes Backorders Communications Suppliers…" at bounding box center [72, 446] width 144 height 891
click at [272, 29] on icon at bounding box center [261, 24] width 29 height 23
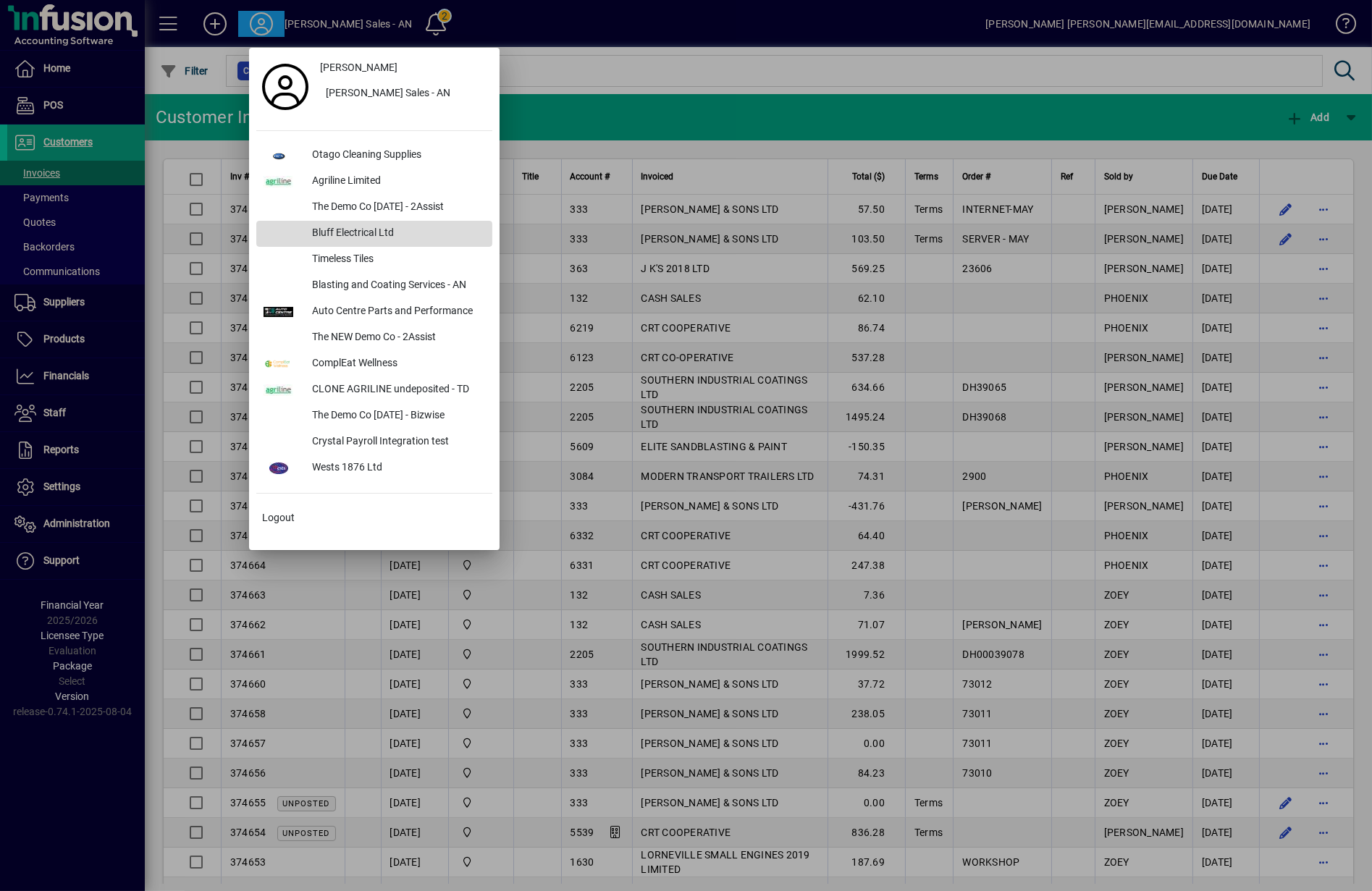
click at [404, 222] on div "Bluff Electrical Ltd" at bounding box center [396, 234] width 192 height 26
